Goal: Communication & Community: Answer question/provide support

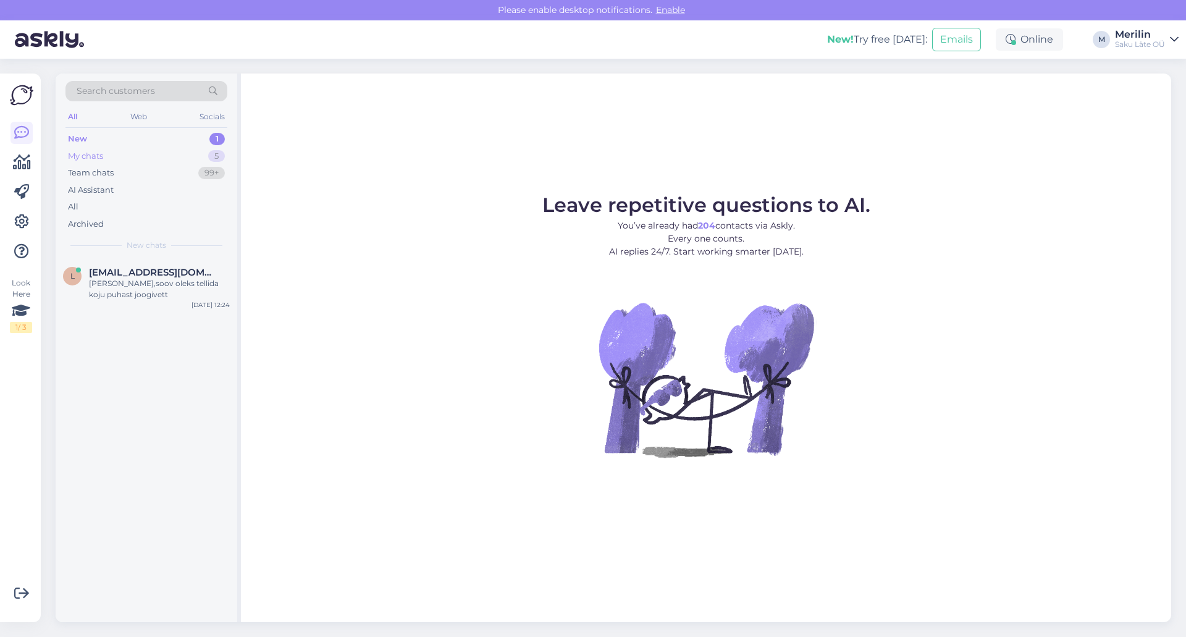
click at [97, 153] on div "My chats" at bounding box center [85, 156] width 35 height 12
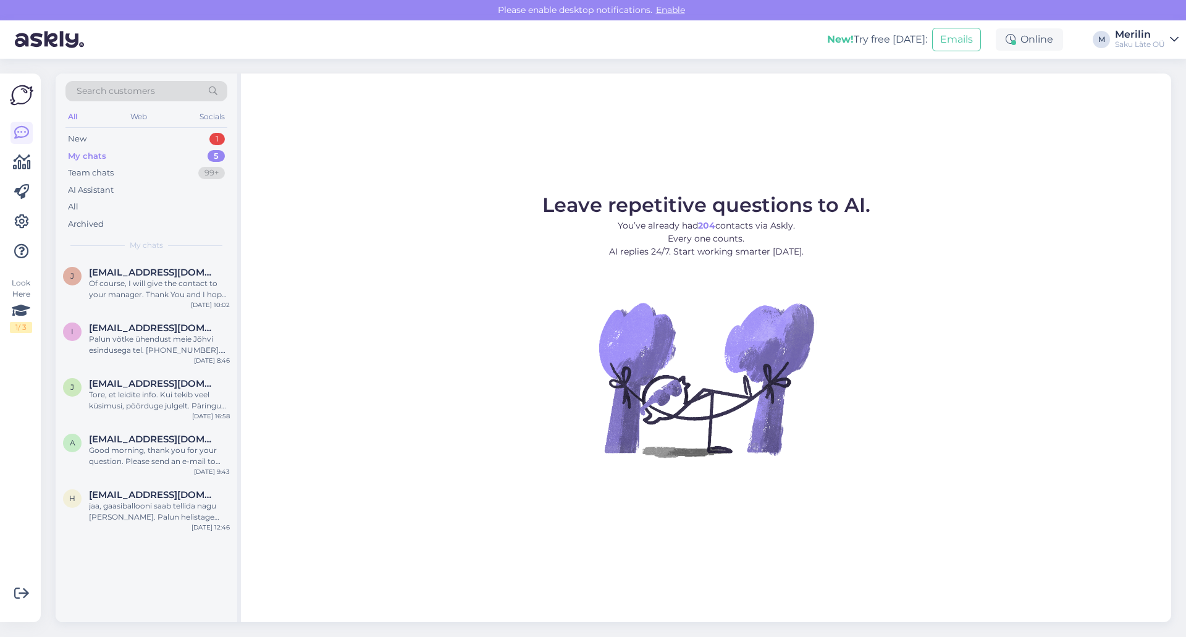
click at [103, 155] on div "My chats" at bounding box center [87, 156] width 38 height 12
click at [85, 139] on div "New" at bounding box center [77, 139] width 19 height 12
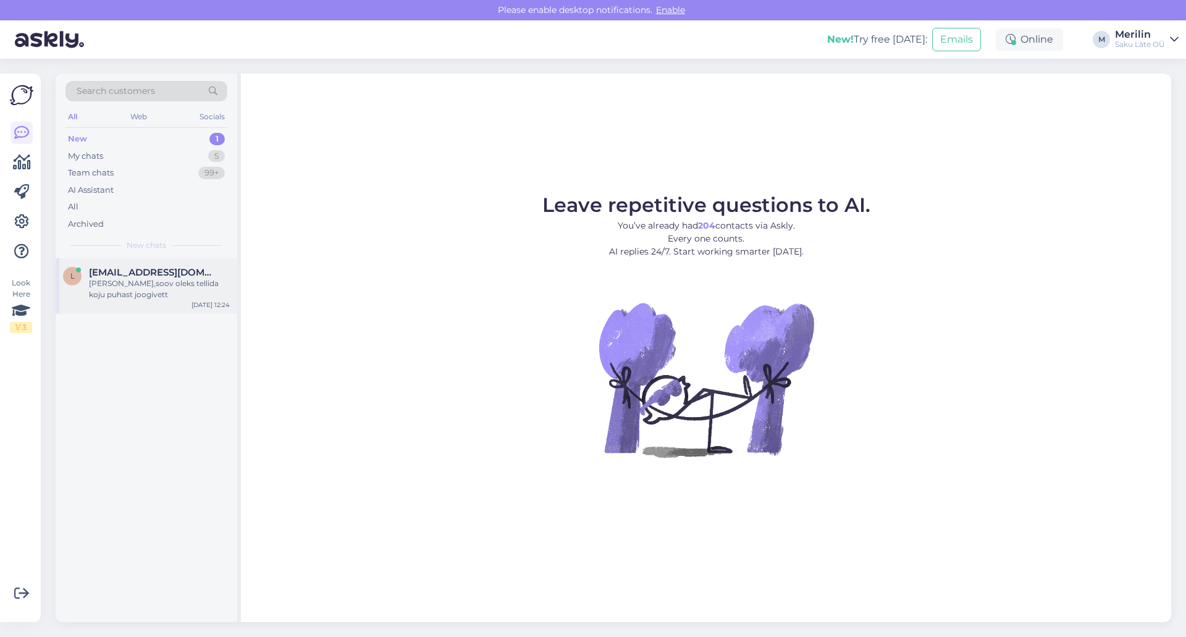
click at [127, 292] on div "[PERSON_NAME],soov oleks tellida koju puhast joogivett" at bounding box center [159, 289] width 141 height 22
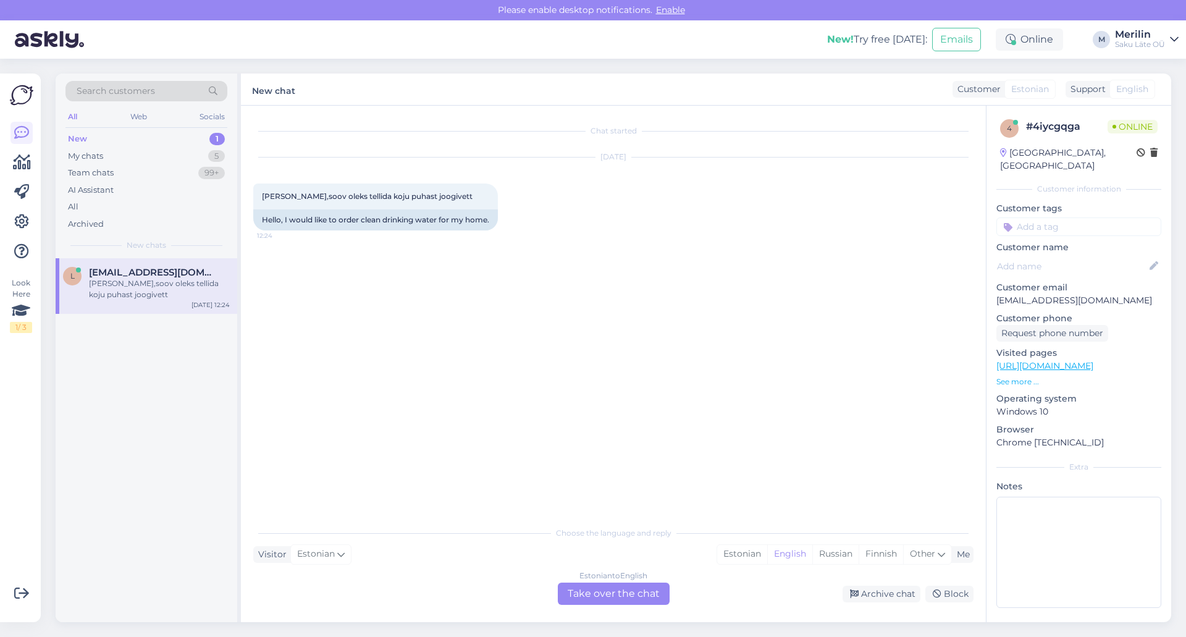
click at [594, 593] on div "Estonian to English Take over the chat" at bounding box center [614, 593] width 112 height 22
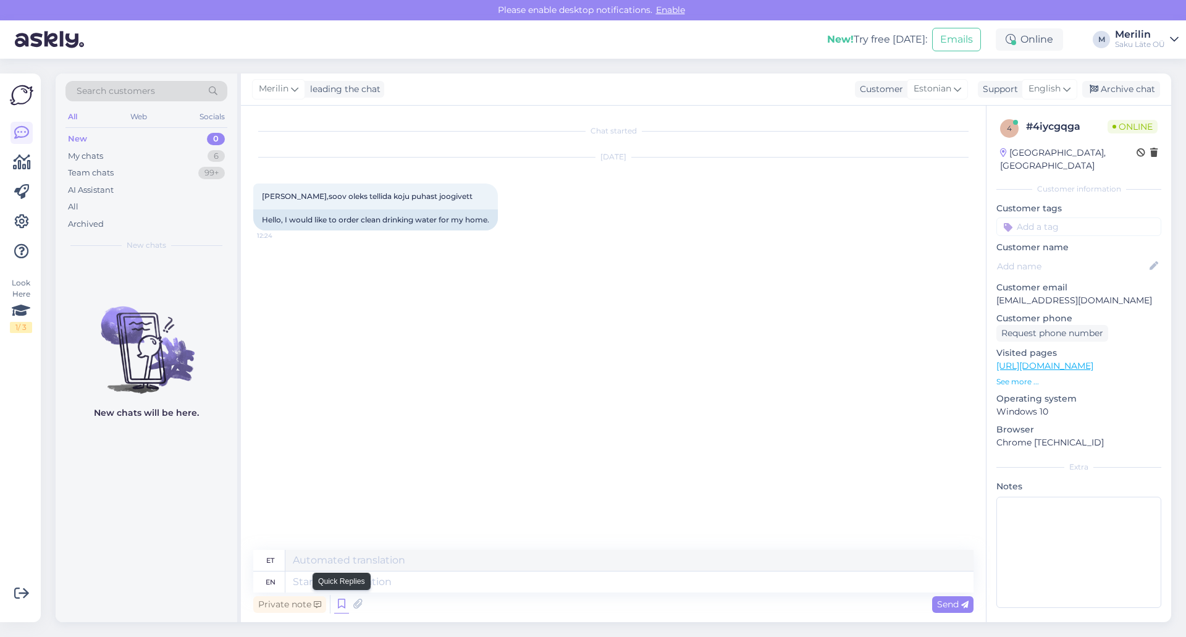
click at [338, 608] on icon at bounding box center [341, 604] width 15 height 19
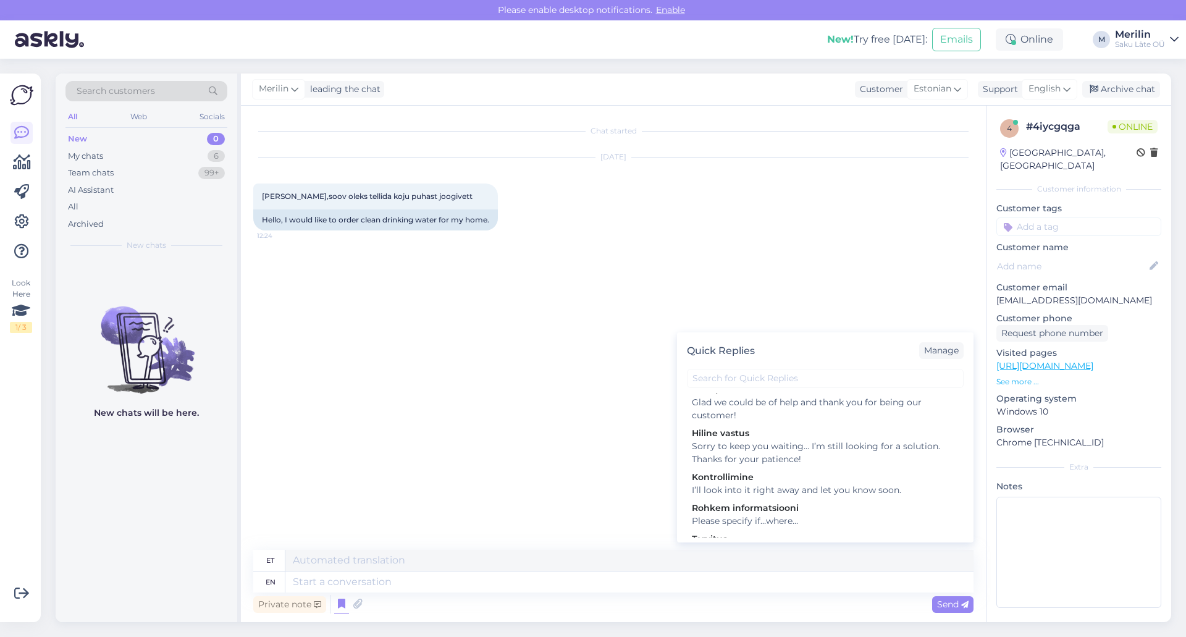
scroll to position [193, 0]
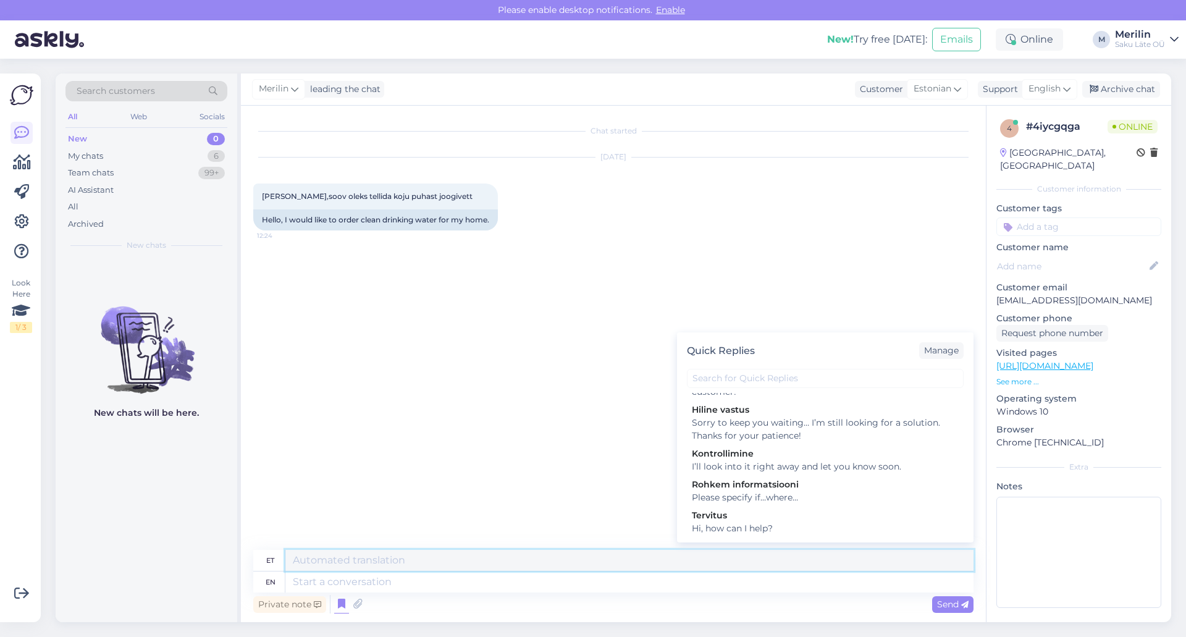
click at [346, 558] on textarea at bounding box center [629, 560] width 688 height 21
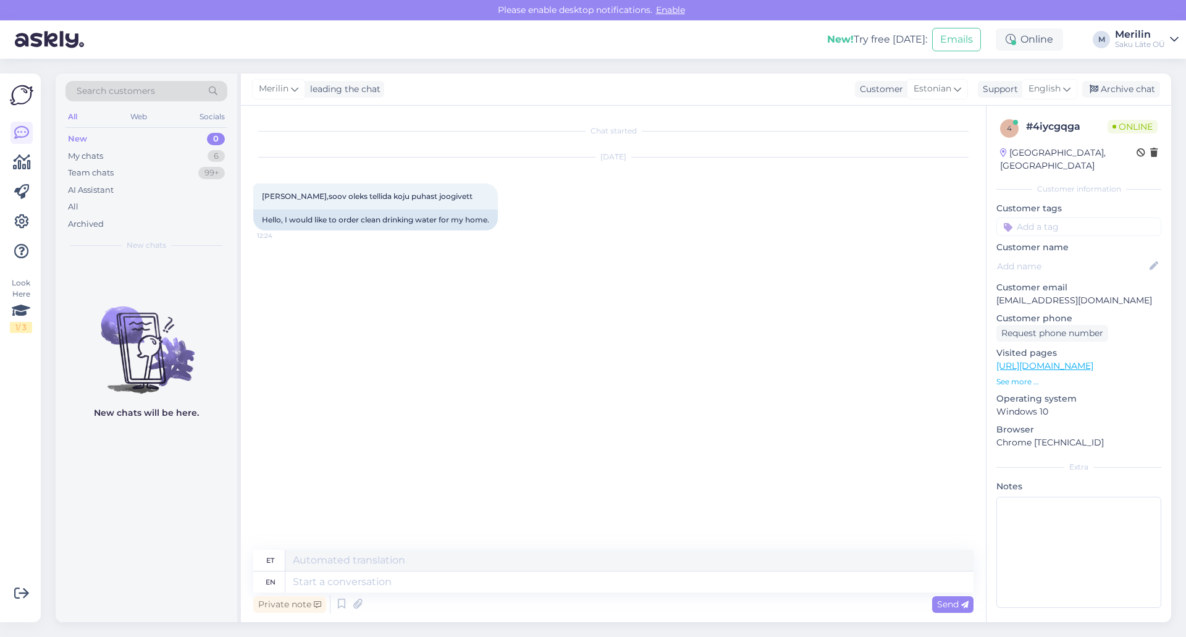
click at [272, 561] on div "et" at bounding box center [270, 560] width 8 height 21
click at [311, 563] on textarea at bounding box center [629, 560] width 688 height 21
click at [310, 583] on textarea at bounding box center [629, 581] width 688 height 21
type textarea "tere"
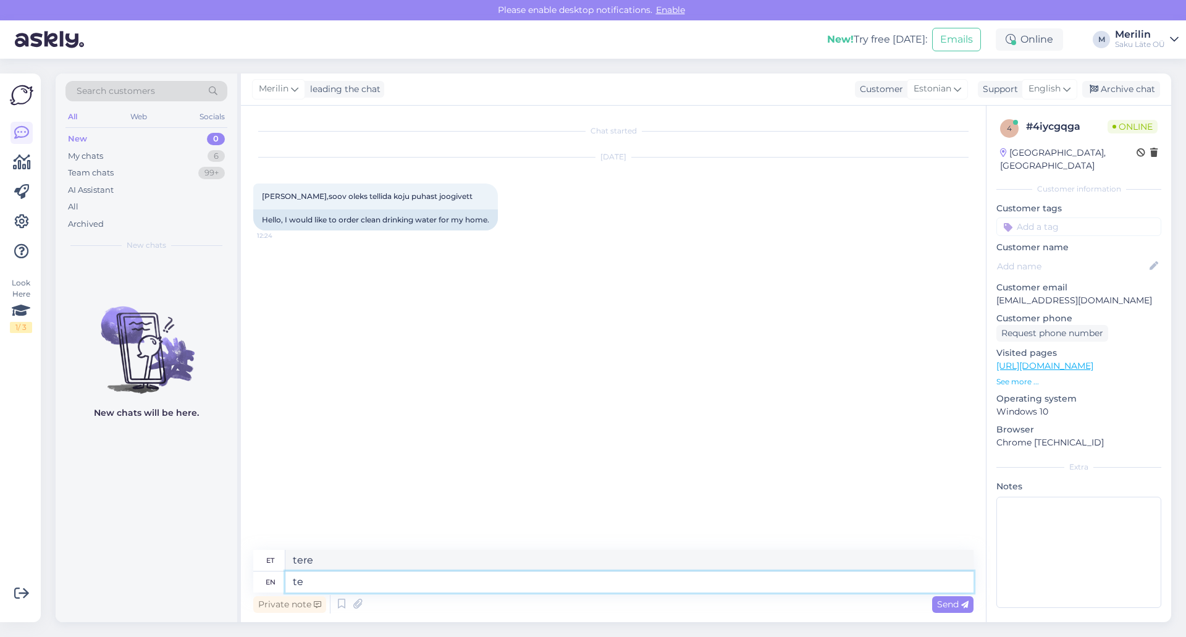
type textarea "t"
type textarea "Tere!"
type textarea "Tere! Kas"
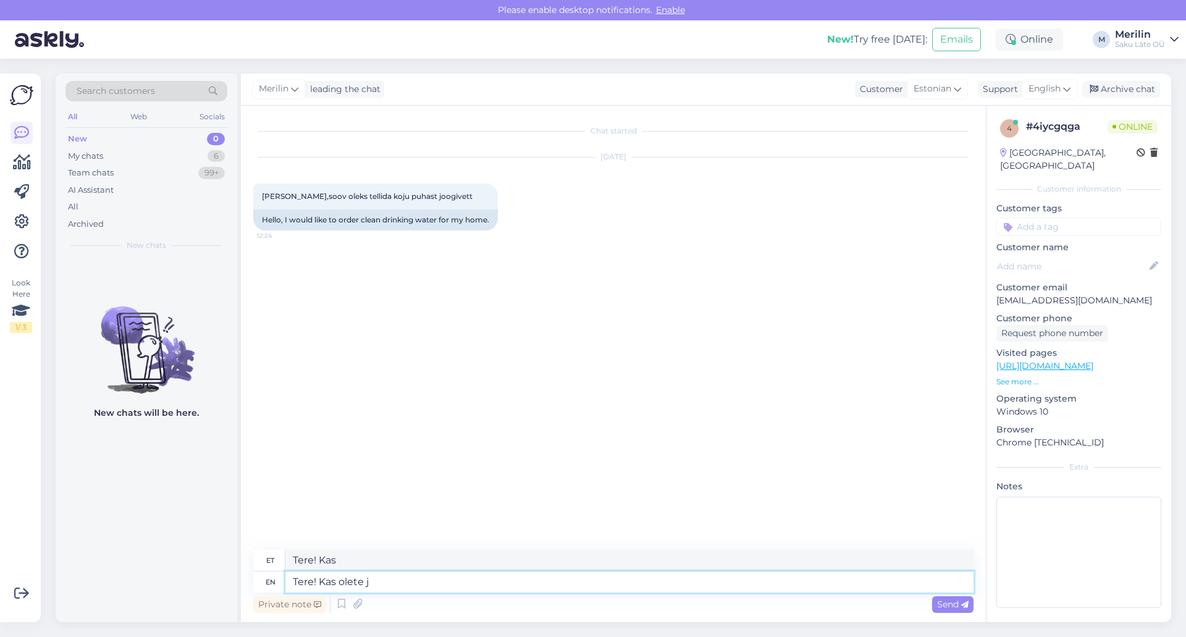
type textarea "Tere! Kas olete ju"
type textarea "Tere! Kas olete"
type textarea "Tere! Kas [PERSON_NAME] me"
type textarea "Tere! Kas [PERSON_NAME]"
type textarea "Tere! Kas [PERSON_NAME] [PERSON_NAME]"
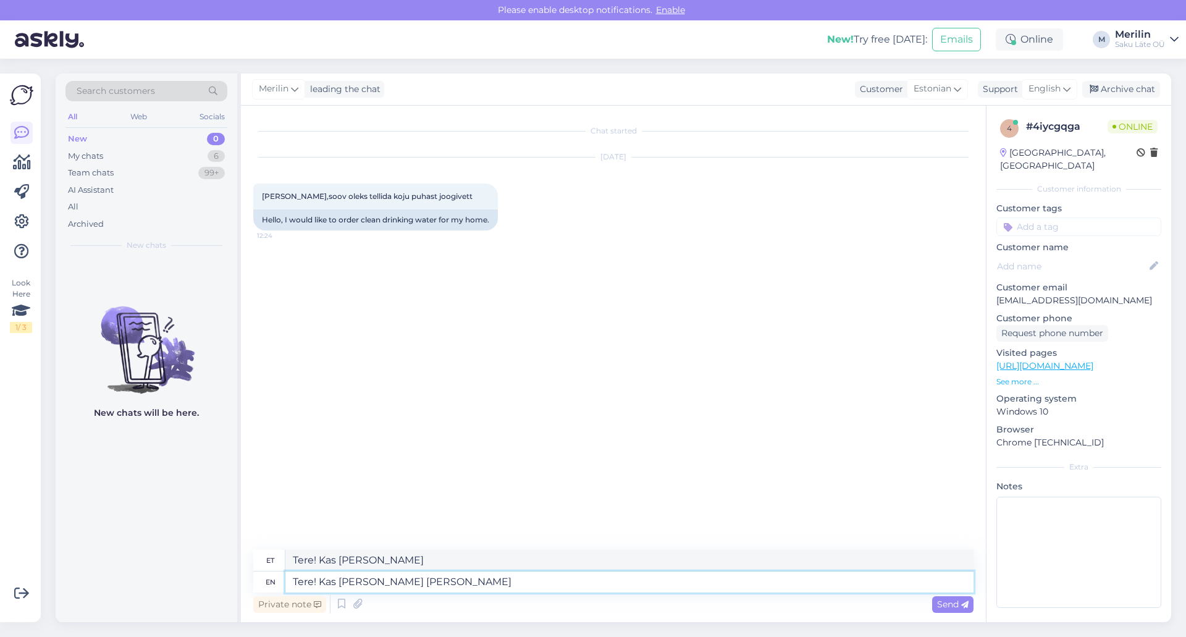
type textarea "Tere! Kas [PERSON_NAME] meie"
type textarea "Tere! Kas [PERSON_NAME] meie klient"
type textarea "Tere! Kas [PERSON_NAME] meie klient või"
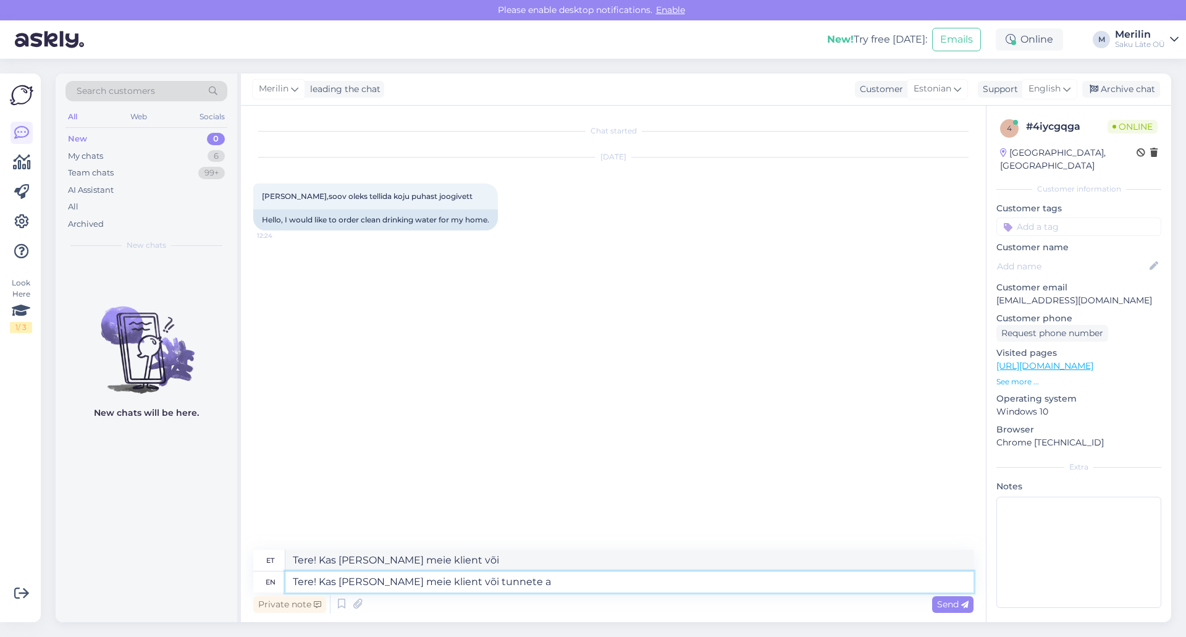
type textarea "Tere! Kas [PERSON_NAME] meie klient või tunnete al"
type textarea "Tere! Kas [PERSON_NAME] meie klient või tunnete"
type textarea "Tere! Kas [PERSON_NAME] meie klient või tunnete alles"
type textarea "Tere! Kas [PERSON_NAME] meie klient või tunnete alles huvi ve"
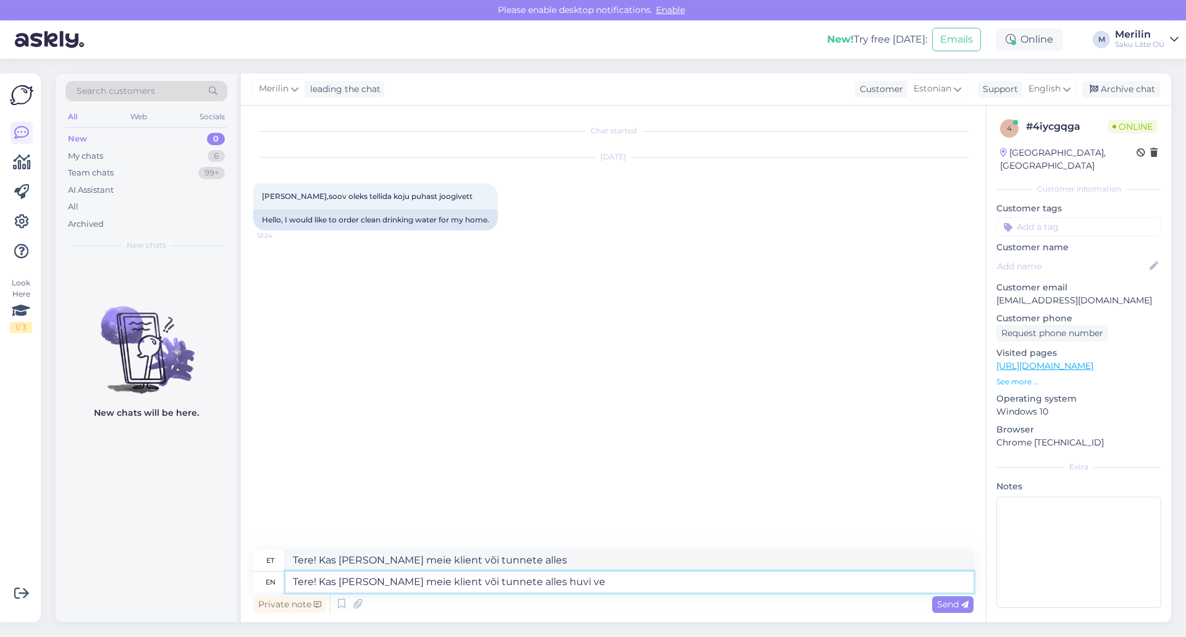
type textarea "Tere! Kas [PERSON_NAME] meie klient või tunnete alles huvi"
type textarea "Tere! Kas [PERSON_NAME] meie klient või tunnete alles huvi vee"
type textarea "Tere! Kas [PERSON_NAME] meie klient või tunnete alles huvi"
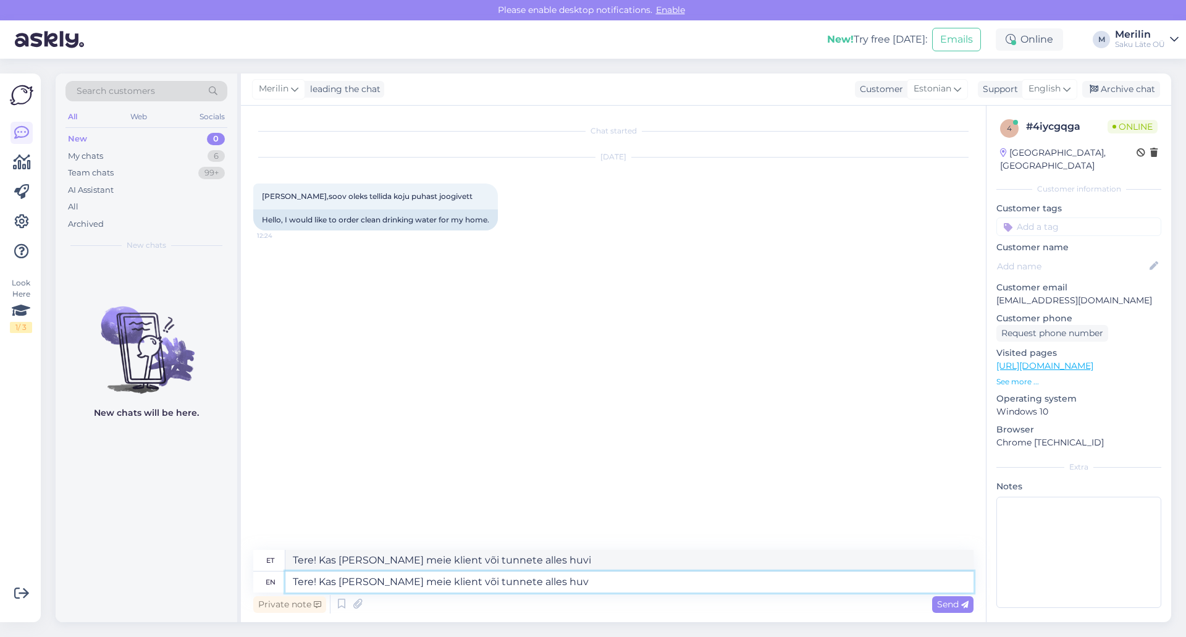
type textarea "Tere! Kas [PERSON_NAME] meie klient või tunnete alles huvi"
type textarea "Tere! Kas [PERSON_NAME] meie klient või tunnete alles huv"
type textarea "Tere! Kas [PERSON_NAME] meie klient või tunnete alles huvi me"
type textarea "Tere! Kas [PERSON_NAME] meie klient või tunnete alles huvi"
type textarea "Tere! Kas [PERSON_NAME] meie klient või tunnete alles huvi meie"
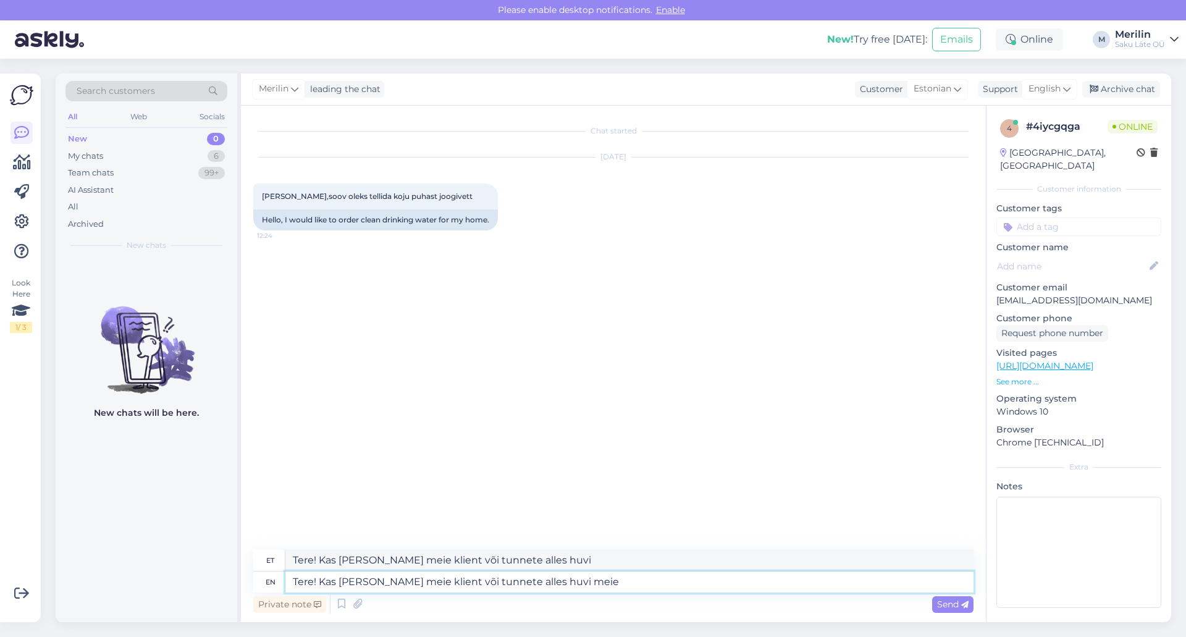
type textarea "Tere! Kas [PERSON_NAME] meie klient või tunnete alles huvi meie"
type textarea "Tere! Kas [PERSON_NAME] meie klient või tunnete alles huvi meie toodete va"
type textarea "Tere! Kas [PERSON_NAME] meie klient või tunnete alles huvi meie toodetega"
type textarea "Tere! Kas [PERSON_NAME] meie klient või tunnete alles huvi meie toodete vastu?"
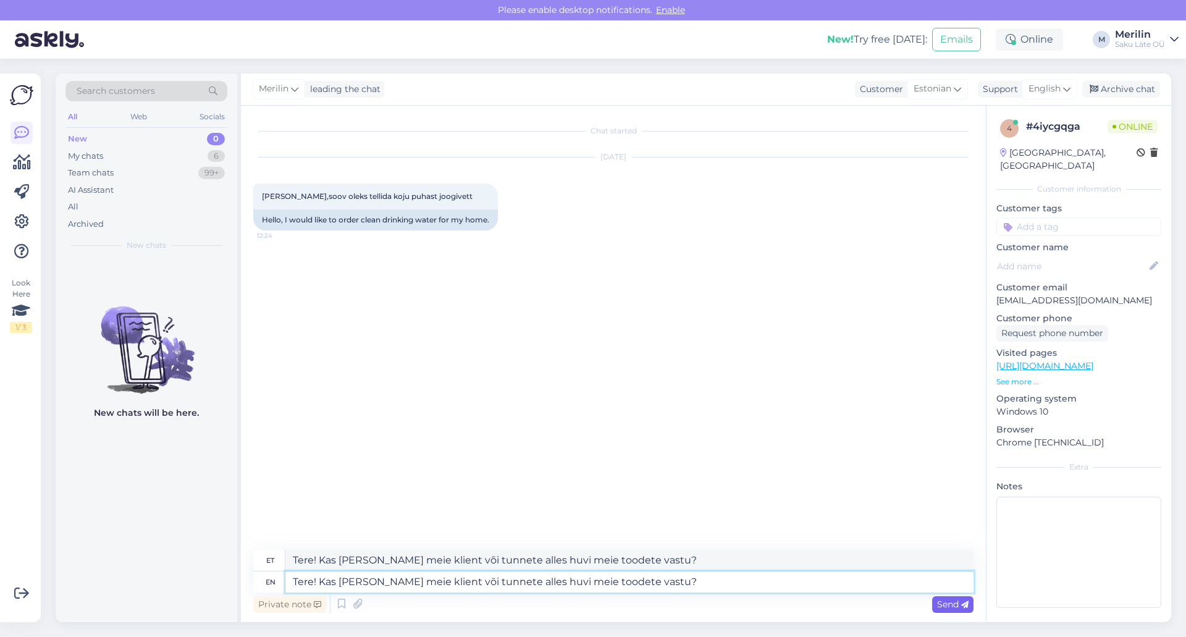
type textarea "Tere! Kas [PERSON_NAME] meie klient või tunnete alles huvi meie toodete vastu?"
click at [948, 603] on span "Send" at bounding box center [952, 603] width 31 height 11
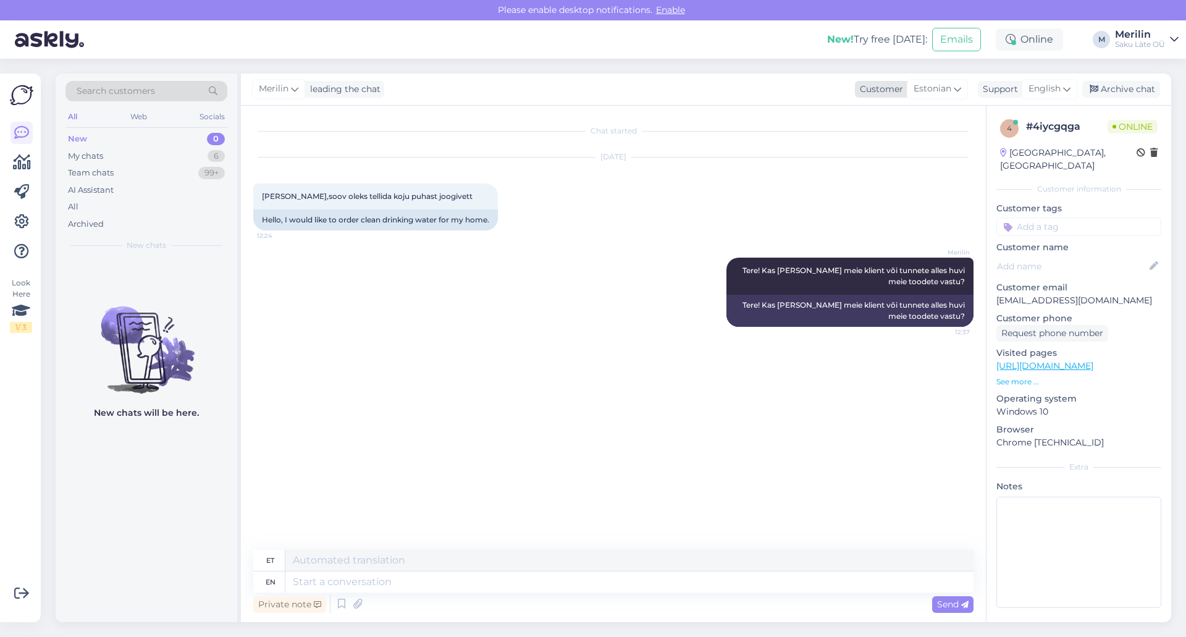
click at [957, 90] on icon at bounding box center [957, 89] width 7 height 14
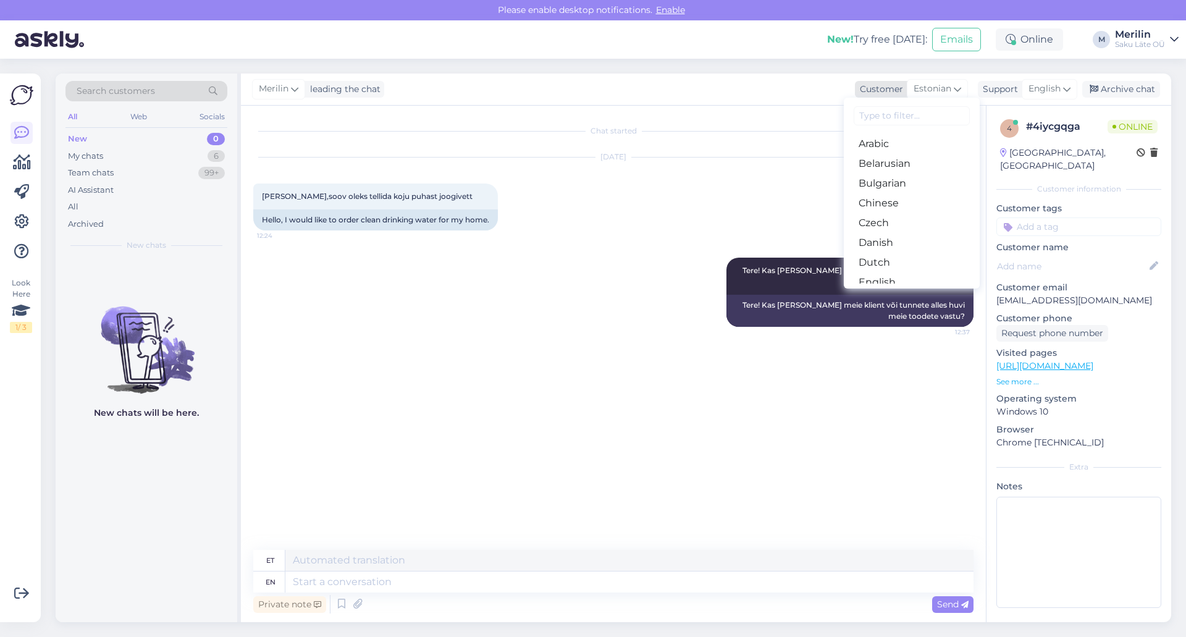
click at [957, 90] on icon at bounding box center [957, 89] width 7 height 14
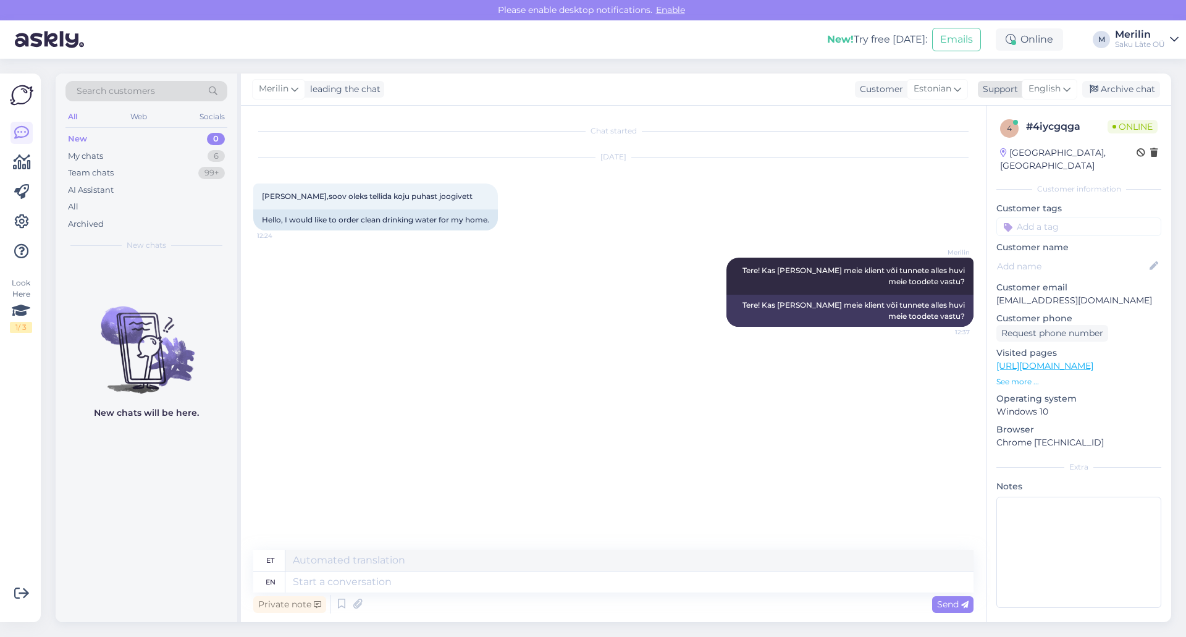
click at [1064, 93] on icon at bounding box center [1066, 89] width 7 height 14
type input "es"
click at [1012, 162] on link "Estonian" at bounding box center [1028, 164] width 136 height 20
click at [102, 156] on div "My chats" at bounding box center [85, 156] width 35 height 12
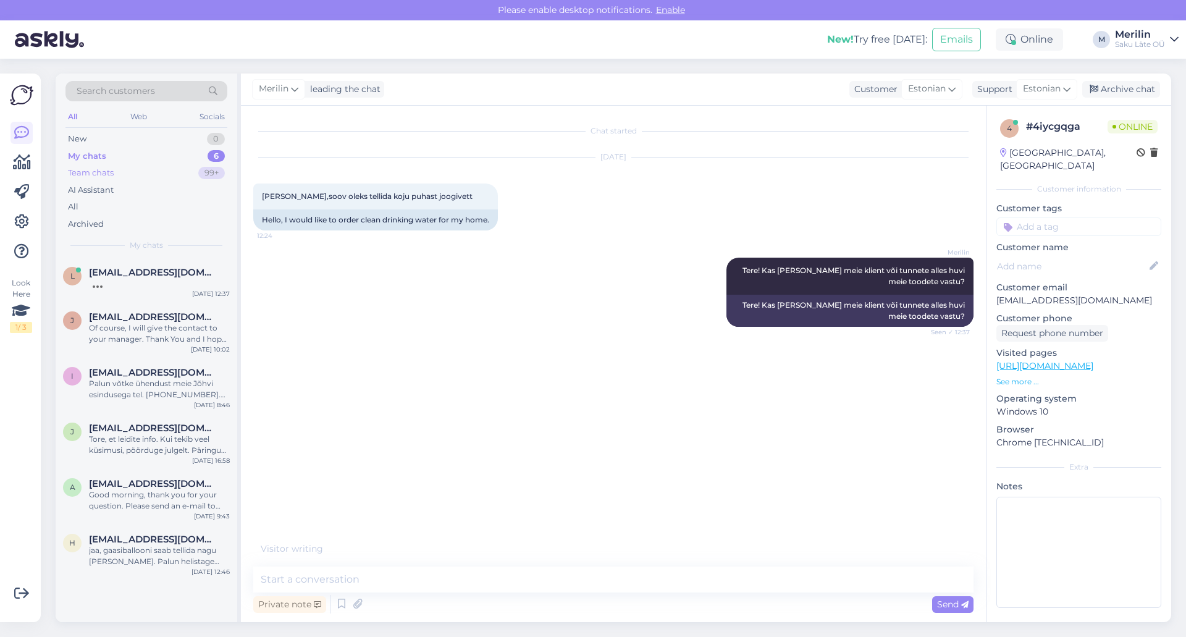
click at [105, 171] on div "Team chats" at bounding box center [91, 173] width 46 height 12
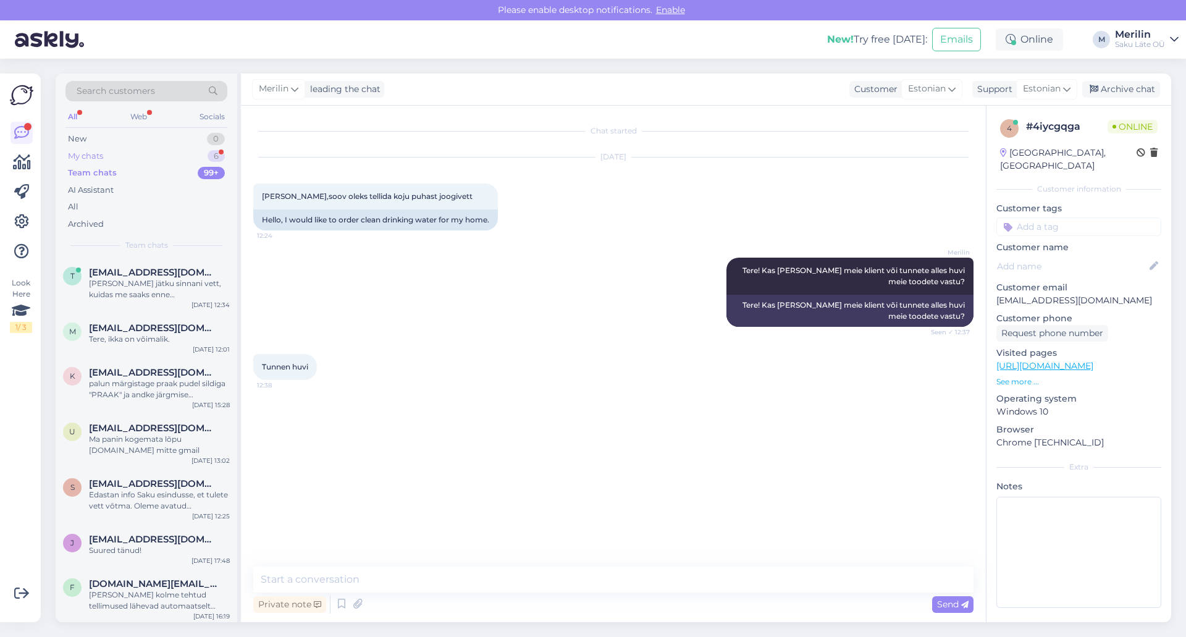
click at [96, 154] on div "My chats" at bounding box center [85, 156] width 35 height 12
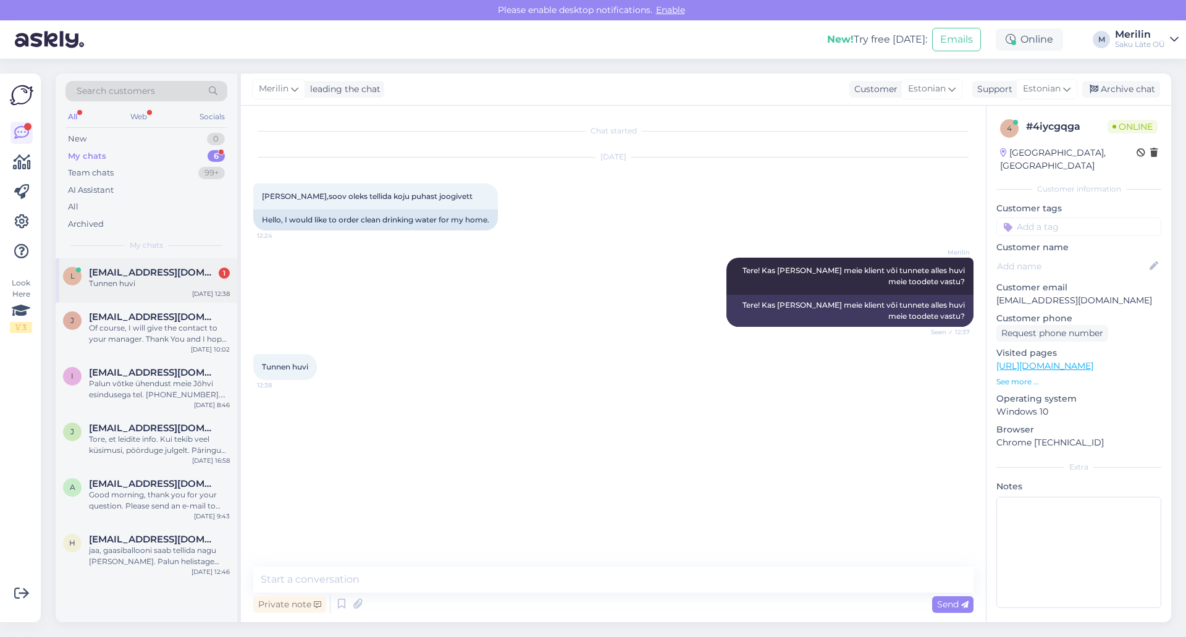
click at [102, 283] on div "Tunnen huvi" at bounding box center [159, 283] width 141 height 11
click at [301, 584] on textarea at bounding box center [613, 579] width 720 height 26
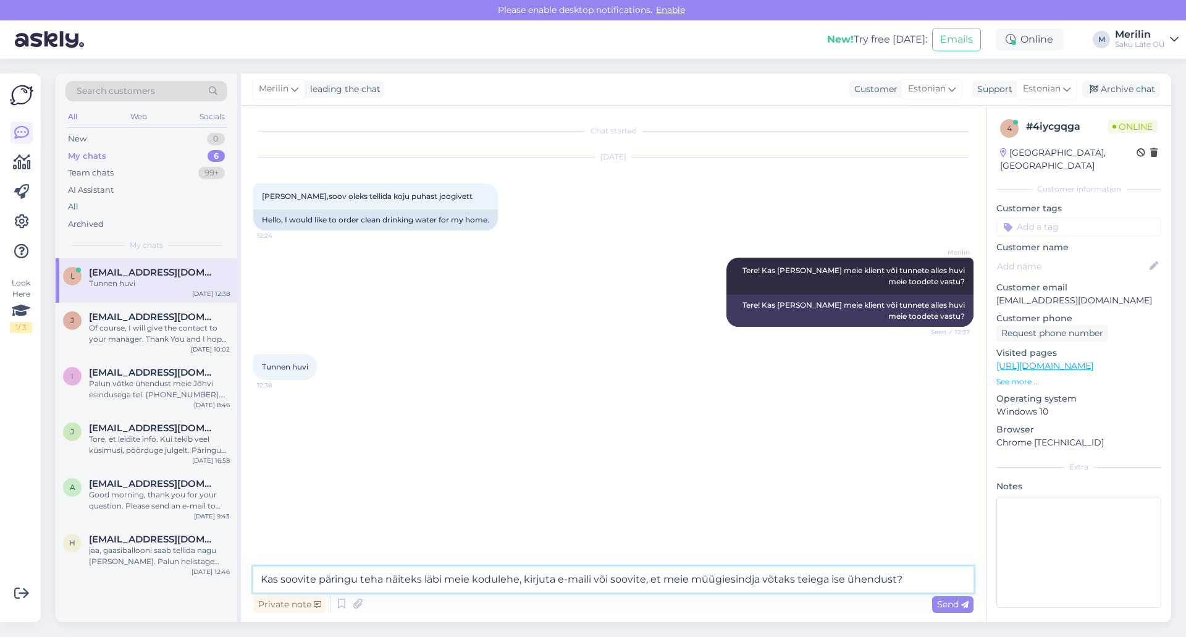
click at [552, 576] on textarea "Kas soovite päringu teha näiteks läbi meie kodulehe, kirjuta e-maili või soovit…" at bounding box center [613, 579] width 720 height 26
click at [761, 582] on textarea "Kas soovite päringu teha näiteks läbi meie kodulehe, kirjutada e-maili või soov…" at bounding box center [613, 579] width 720 height 26
type textarea "Kas soovite päringu teha näiteks läbi meie kodulehe, kirjutada e-maili või soov…"
click at [952, 606] on span "Send" at bounding box center [952, 603] width 31 height 11
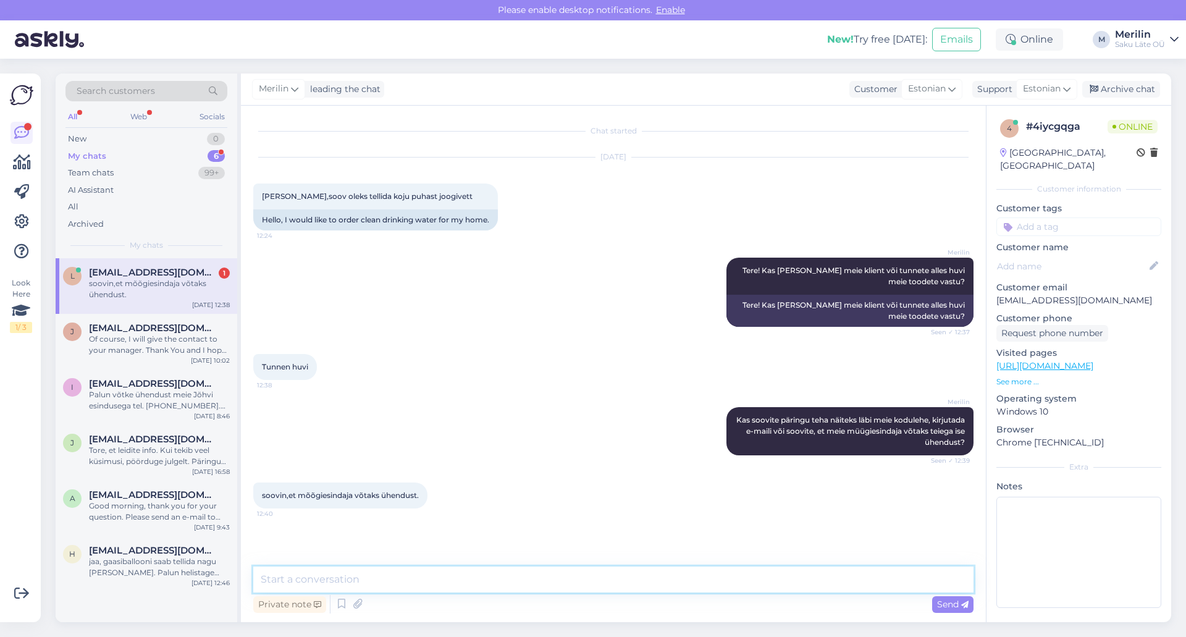
click at [450, 576] on textarea at bounding box center [613, 579] width 720 height 26
type textarea "palun kirjutage oma telefoni number [PERSON_NAME] kontakti edasi müügiesindajal…"
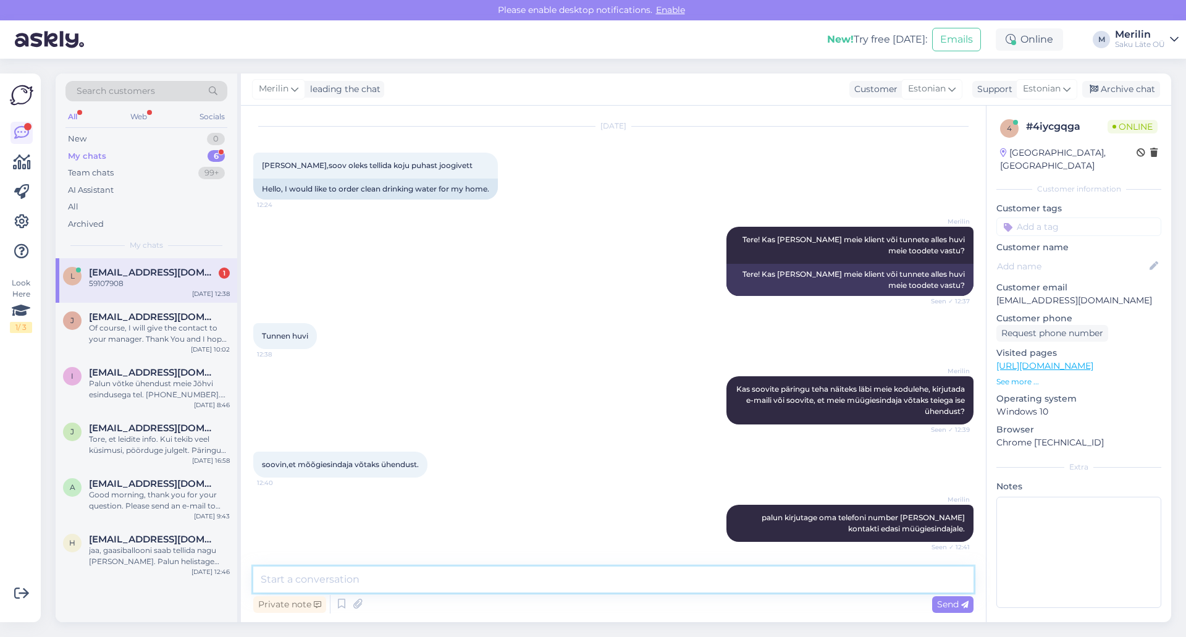
scroll to position [84, 0]
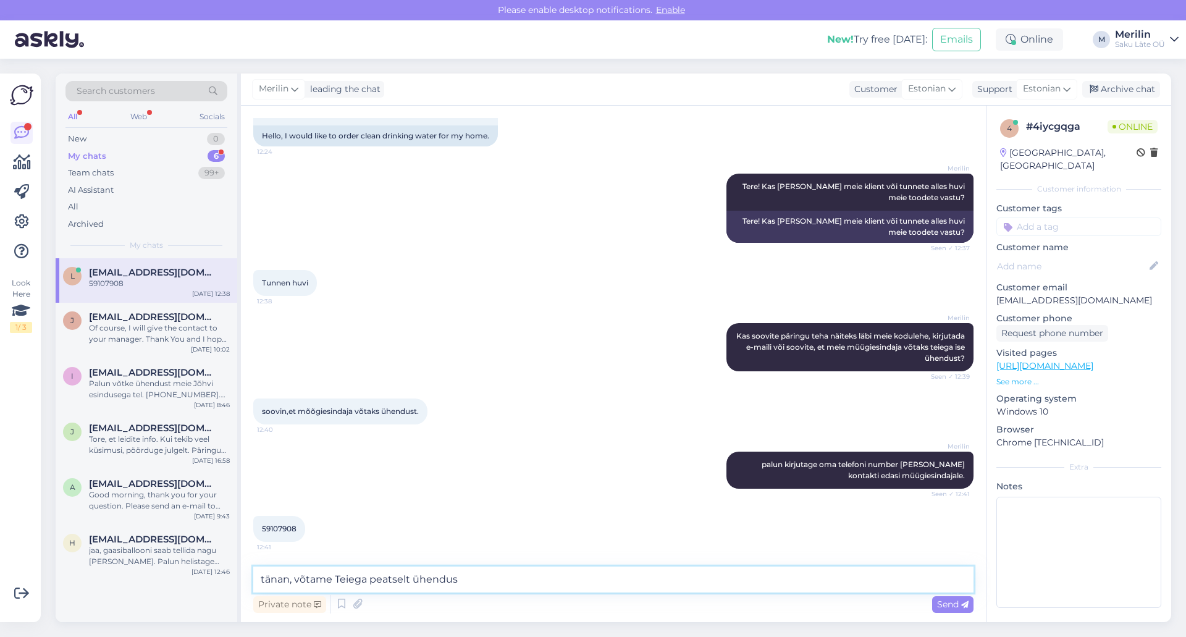
type textarea "tänan, võtame Teiega peatselt ühendust"
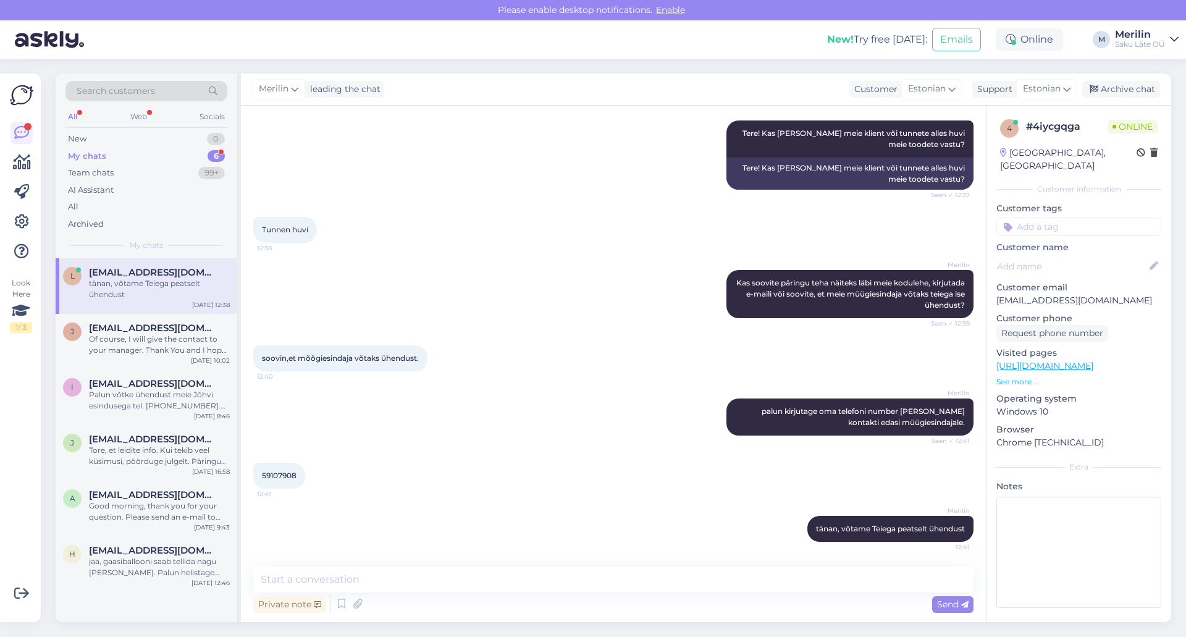
click at [275, 469] on div "59107908 12:41" at bounding box center [279, 476] width 52 height 26
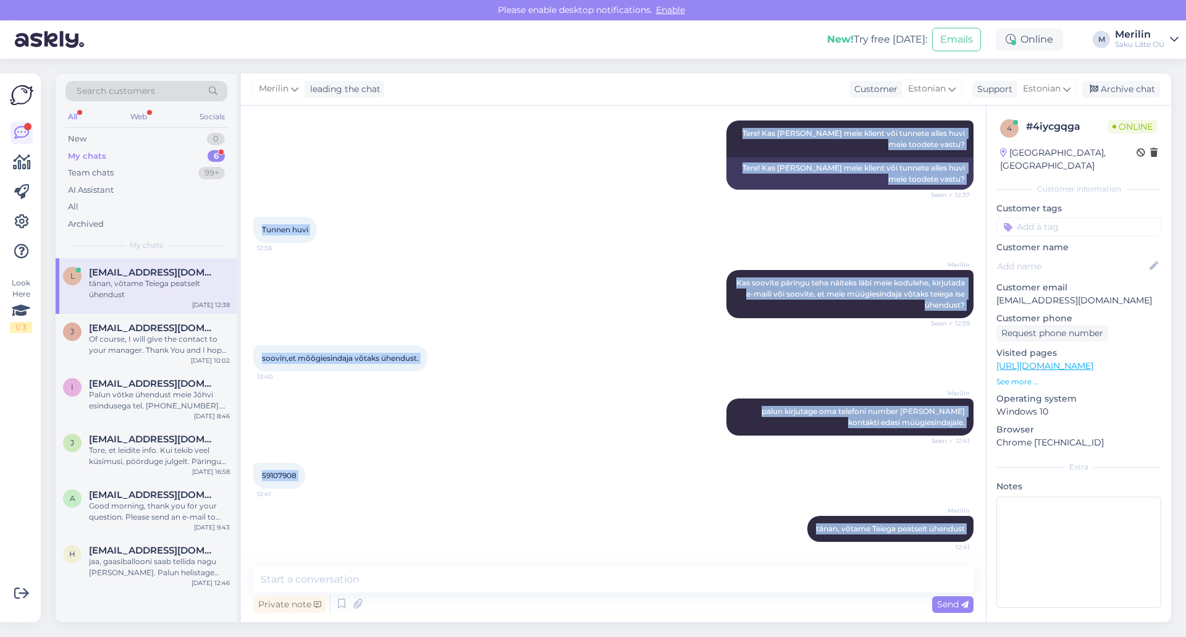
drag, startPoint x: 257, startPoint y: 190, endPoint x: 814, endPoint y: 591, distance: 686.3
click at [814, 591] on div "Chat started [DATE] Tere,soov oleks tellida koju puhast joogivett 12:24 Hello, …" at bounding box center [613, 364] width 745 height 516
copy div "[PERSON_NAME],soov oleks tellida koju puhast joogivett 12:24 Hello, I would lik…"
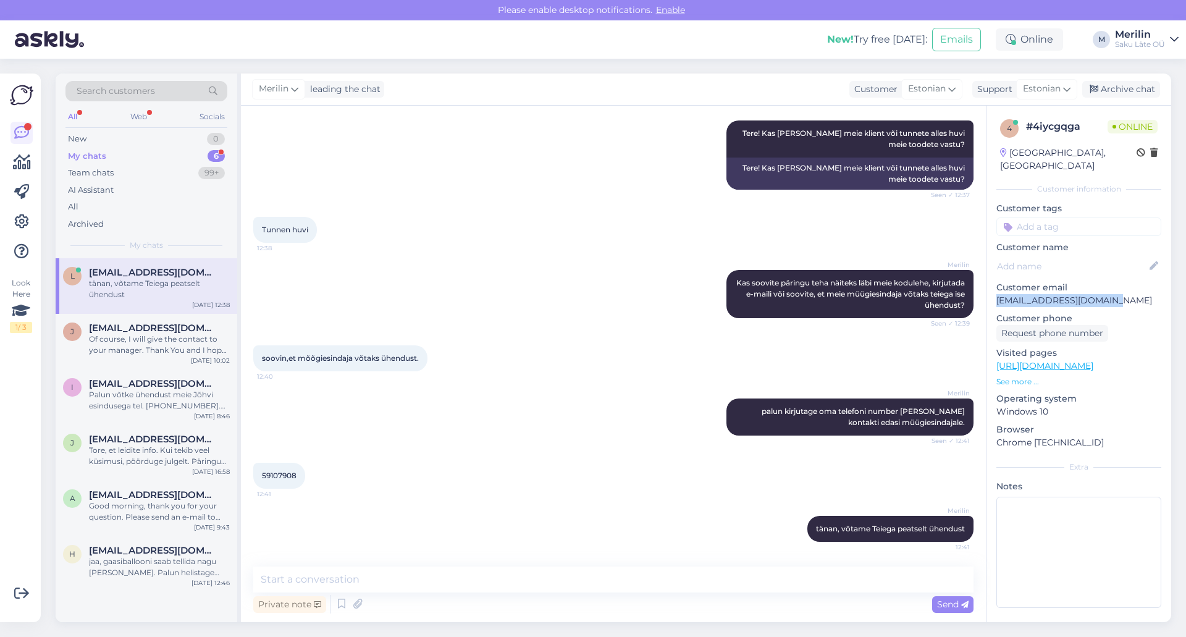
drag, startPoint x: 1119, startPoint y: 290, endPoint x: 996, endPoint y: 290, distance: 122.3
click at [996, 294] on p "[EMAIL_ADDRESS][DOMAIN_NAME]" at bounding box center [1078, 300] width 165 height 13
copy p "[EMAIL_ADDRESS][DOMAIN_NAME]"
click at [99, 155] on div "My chats" at bounding box center [87, 156] width 38 height 12
click at [104, 171] on div "Team chats" at bounding box center [91, 173] width 46 height 12
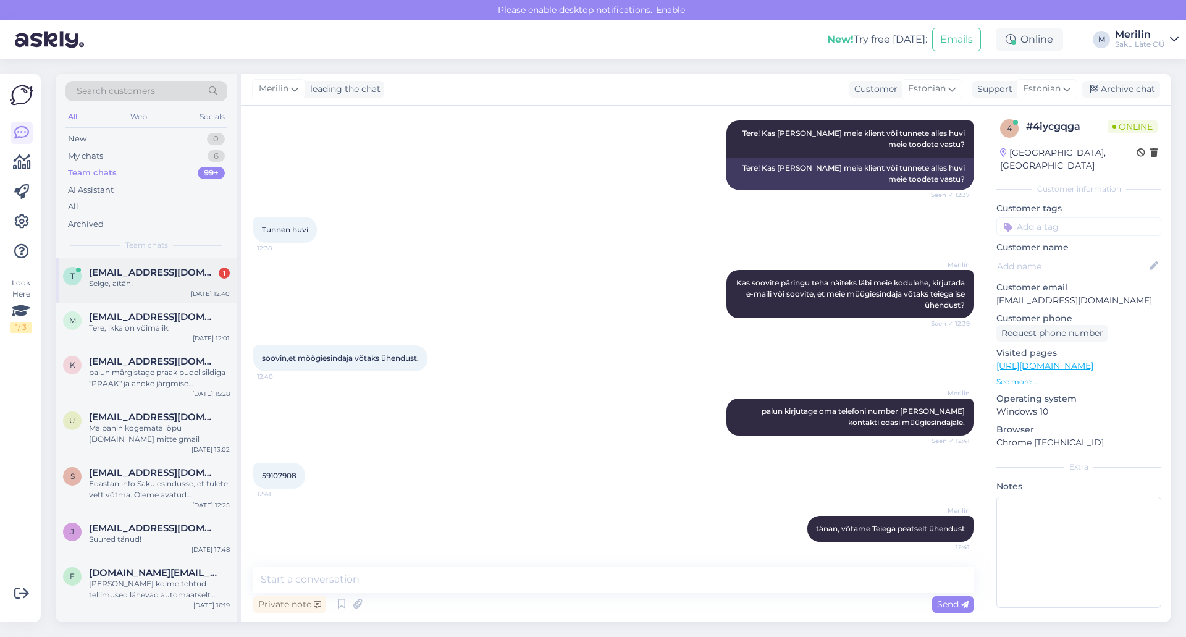
click at [128, 282] on div "Selge, aitäh!" at bounding box center [159, 283] width 141 height 11
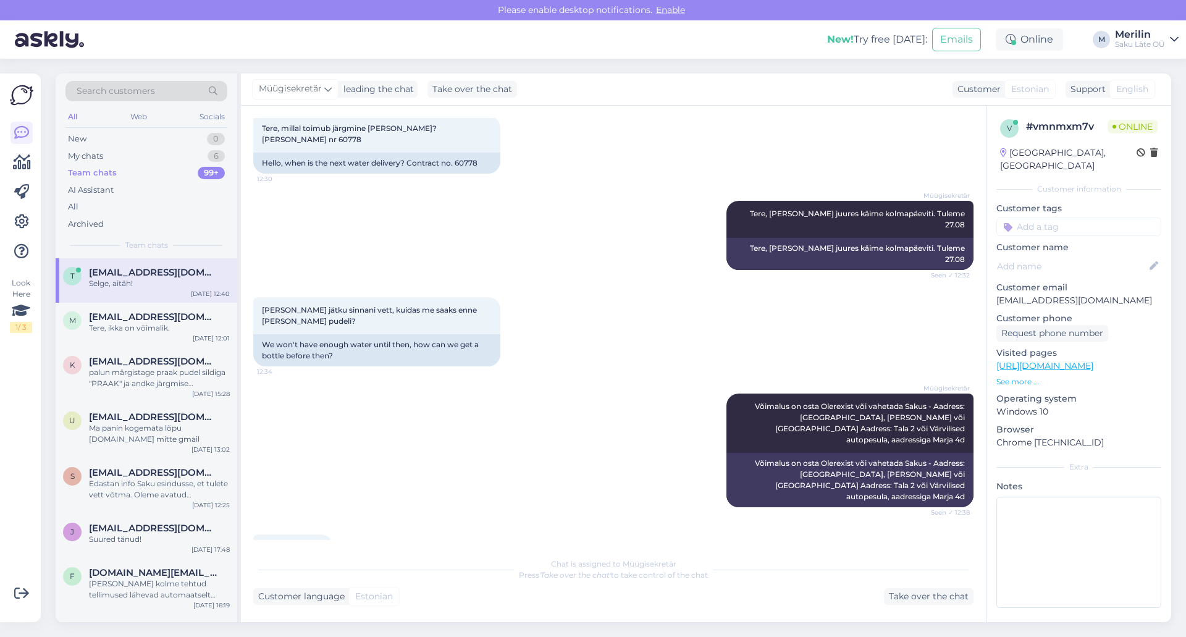
scroll to position [67, 0]
click at [103, 153] on div "My chats" at bounding box center [85, 156] width 35 height 12
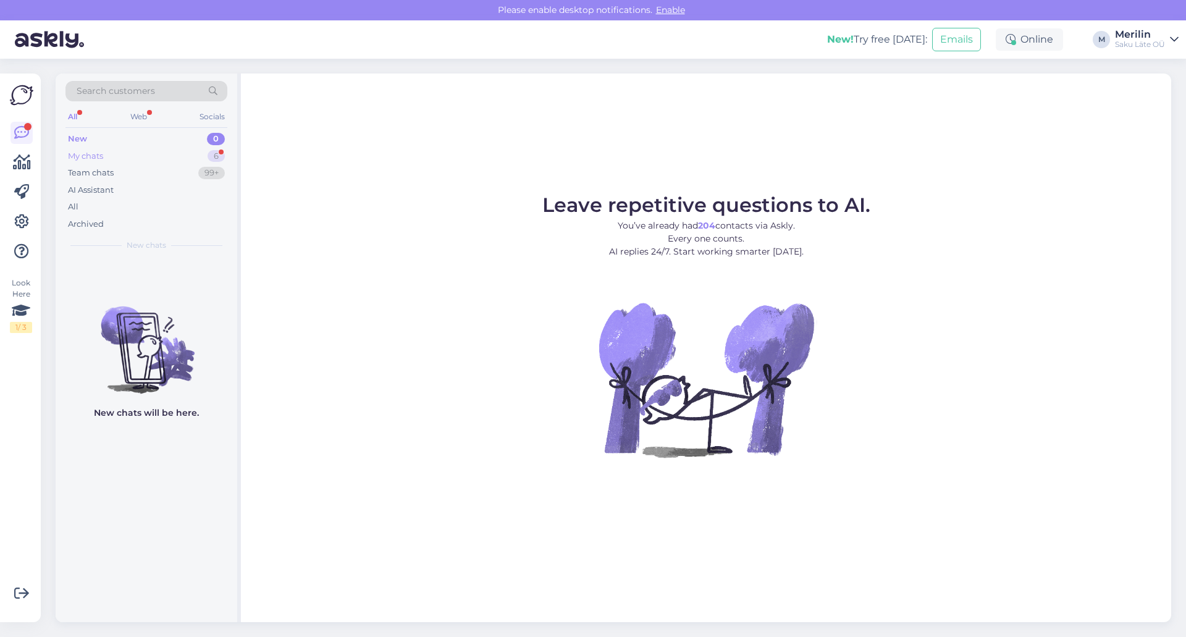
click at [86, 152] on div "My chats" at bounding box center [85, 156] width 35 height 12
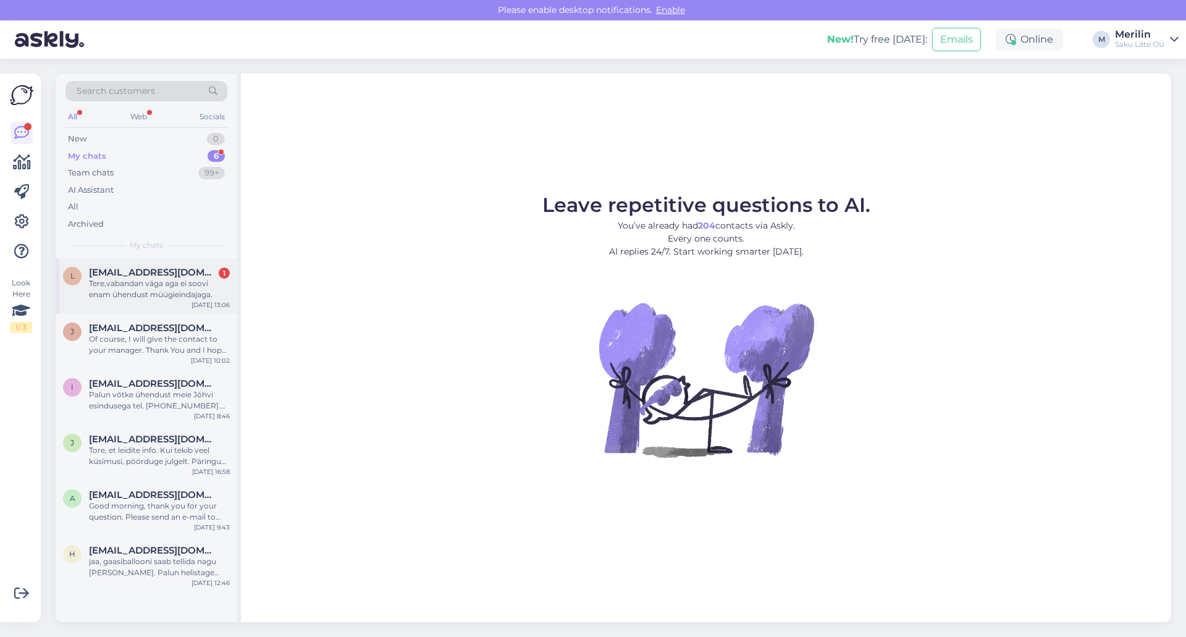
click at [146, 286] on div "Tere,vabandan väga aga ei soovi enam ühendust müügieindajaga." at bounding box center [159, 289] width 141 height 22
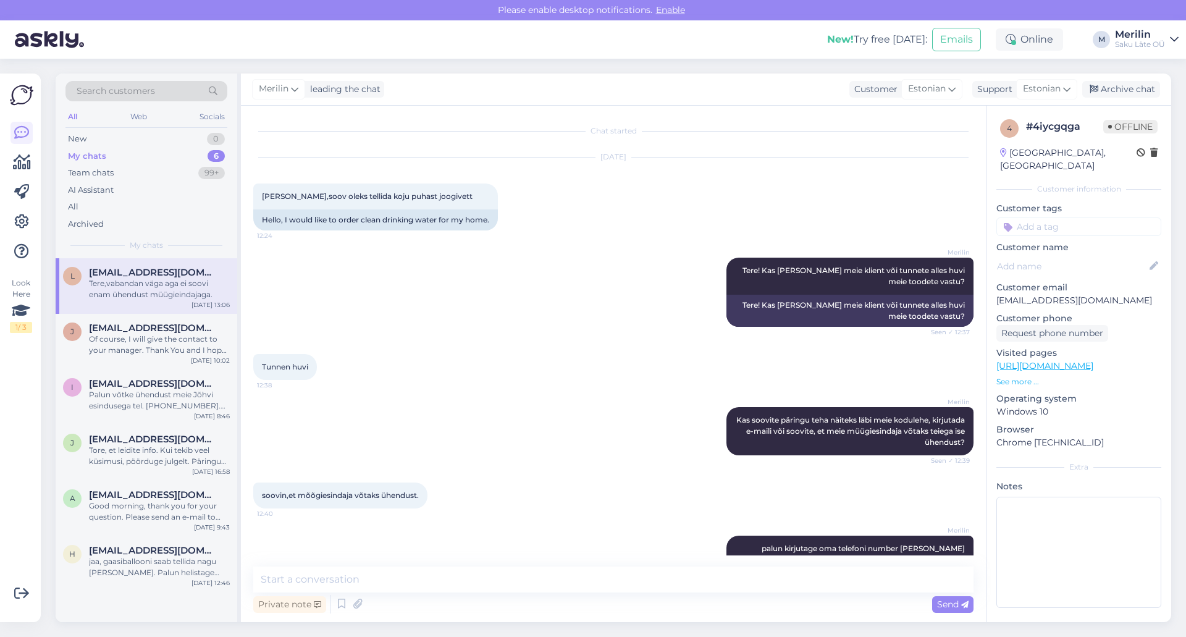
scroll to position [201, 0]
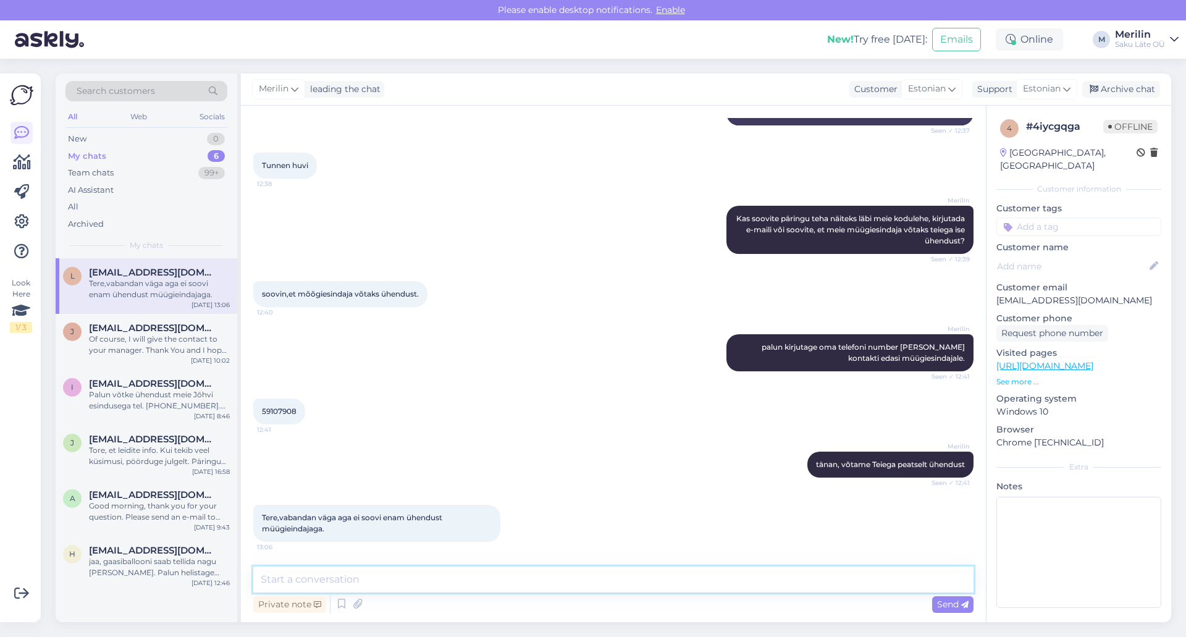
click at [308, 583] on textarea at bounding box center [613, 579] width 720 height 26
click at [327, 577] on textarea "Tere veelkord! Miks ümber mõtlesite?" at bounding box center [613, 579] width 720 height 26
type textarea "Tere veelkord! Kas tohib küsida miks Te ümber mõtlesite?"
click at [949, 602] on span "Send" at bounding box center [952, 603] width 31 height 11
